Goal: Task Accomplishment & Management: Complete application form

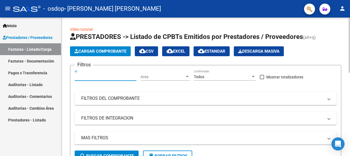
click at [100, 76] on input "Id" at bounding box center [106, 76] width 62 height 5
click at [97, 49] on span "Cargar Comprobante" at bounding box center [100, 51] width 52 height 5
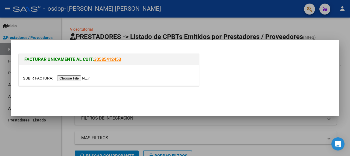
click at [78, 78] on input "file" at bounding box center [57, 78] width 69 height 6
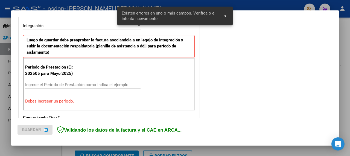
scroll to position [135, 0]
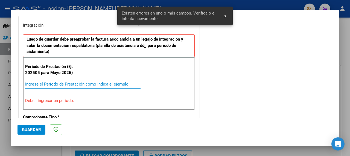
click at [74, 85] on input "Ingrese el Período de Prestación como indica el ejemplo" at bounding box center [82, 83] width 115 height 5
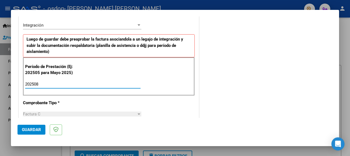
type input "202508"
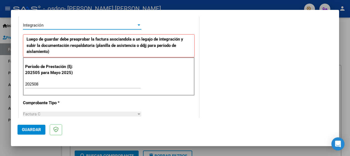
click at [116, 25] on div "Integración" at bounding box center [79, 25] width 113 height 5
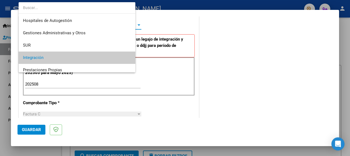
scroll to position [33, 0]
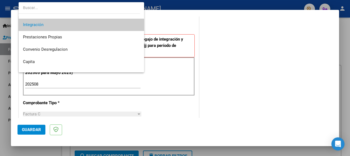
click at [116, 25] on span "Integración" at bounding box center [81, 25] width 117 height 12
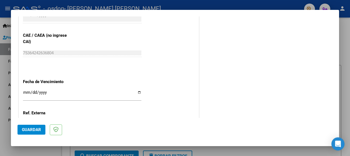
scroll to position [345, 0]
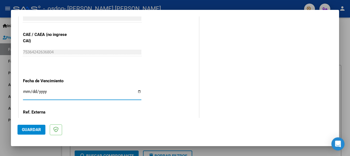
click at [58, 90] on input "Ingresar la fecha" at bounding box center [82, 93] width 118 height 9
click at [138, 91] on input "Ingresar la fecha" at bounding box center [82, 93] width 118 height 9
type input "[DATE]"
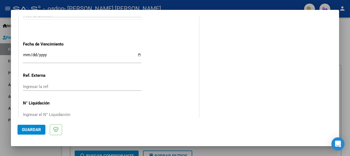
scroll to position [391, 0]
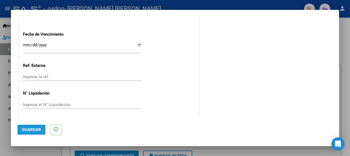
click at [31, 128] on span "Guardar" at bounding box center [31, 129] width 19 height 5
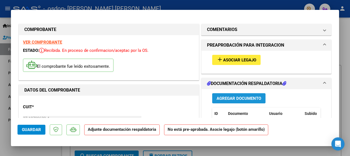
click at [244, 96] on span "Agregar Documento" at bounding box center [239, 98] width 45 height 5
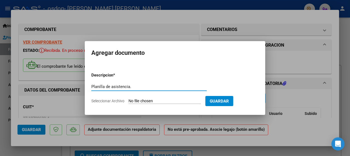
type input "Planilla de asistencia."
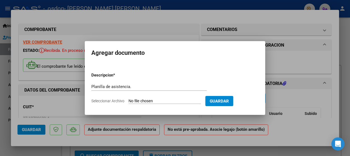
click at [176, 100] on input "Seleccionar Archivo" at bounding box center [165, 100] width 72 height 5
type input "C:\fakepath\[PERSON_NAME]. planilla [DATE].pdf"
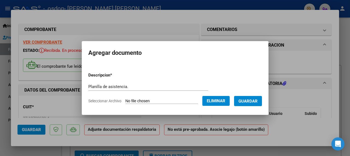
click at [257, 99] on span "Guardar" at bounding box center [247, 100] width 19 height 5
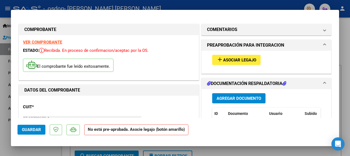
click at [230, 57] on span "Asociar Legajo" at bounding box center [239, 59] width 33 height 5
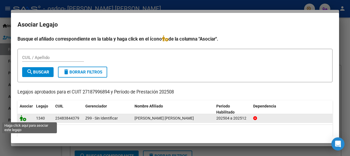
click at [25, 118] on icon at bounding box center [23, 118] width 7 height 6
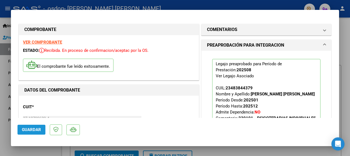
click at [31, 127] on span "Guardar" at bounding box center [31, 129] width 19 height 5
click at [38, 41] on strong "VER COMPROBANTE" at bounding box center [42, 42] width 39 height 5
